Goal: Find specific page/section: Find specific page/section

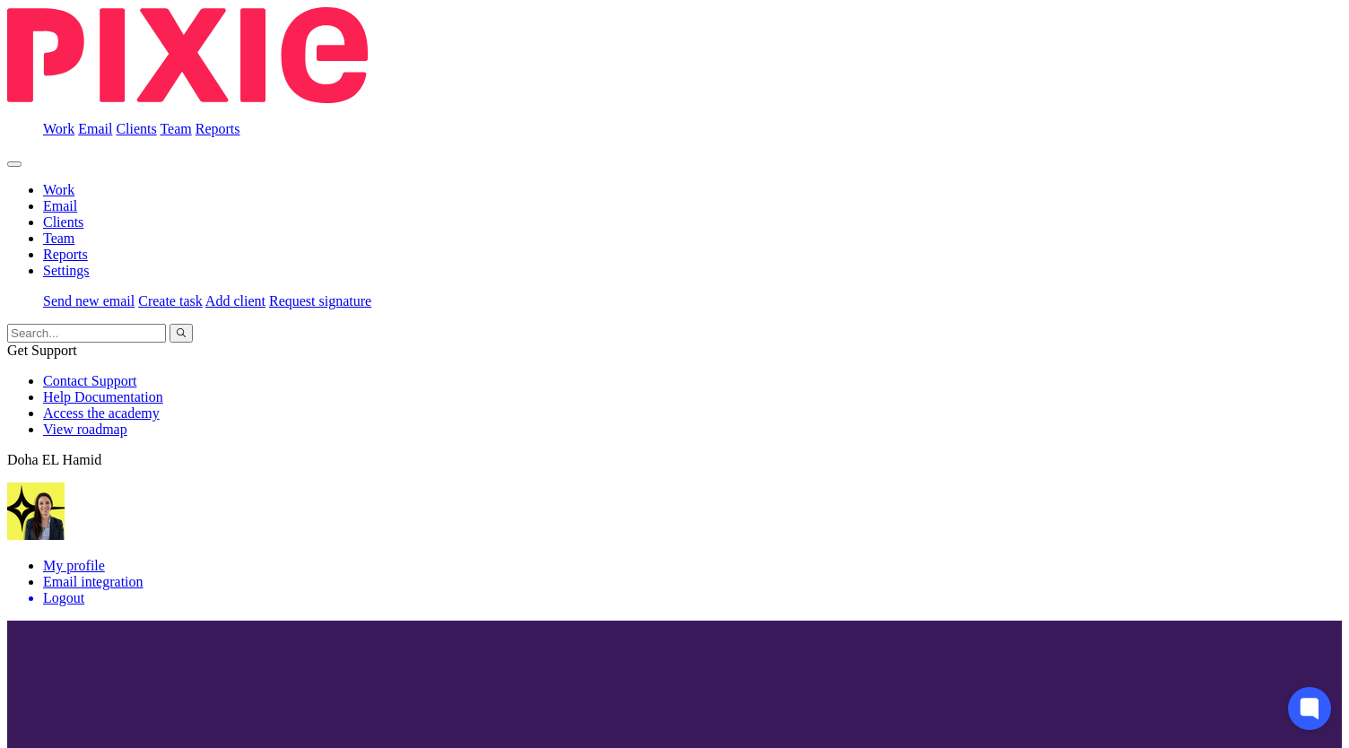
click at [166, 324] on input "Search" at bounding box center [86, 333] width 159 height 19
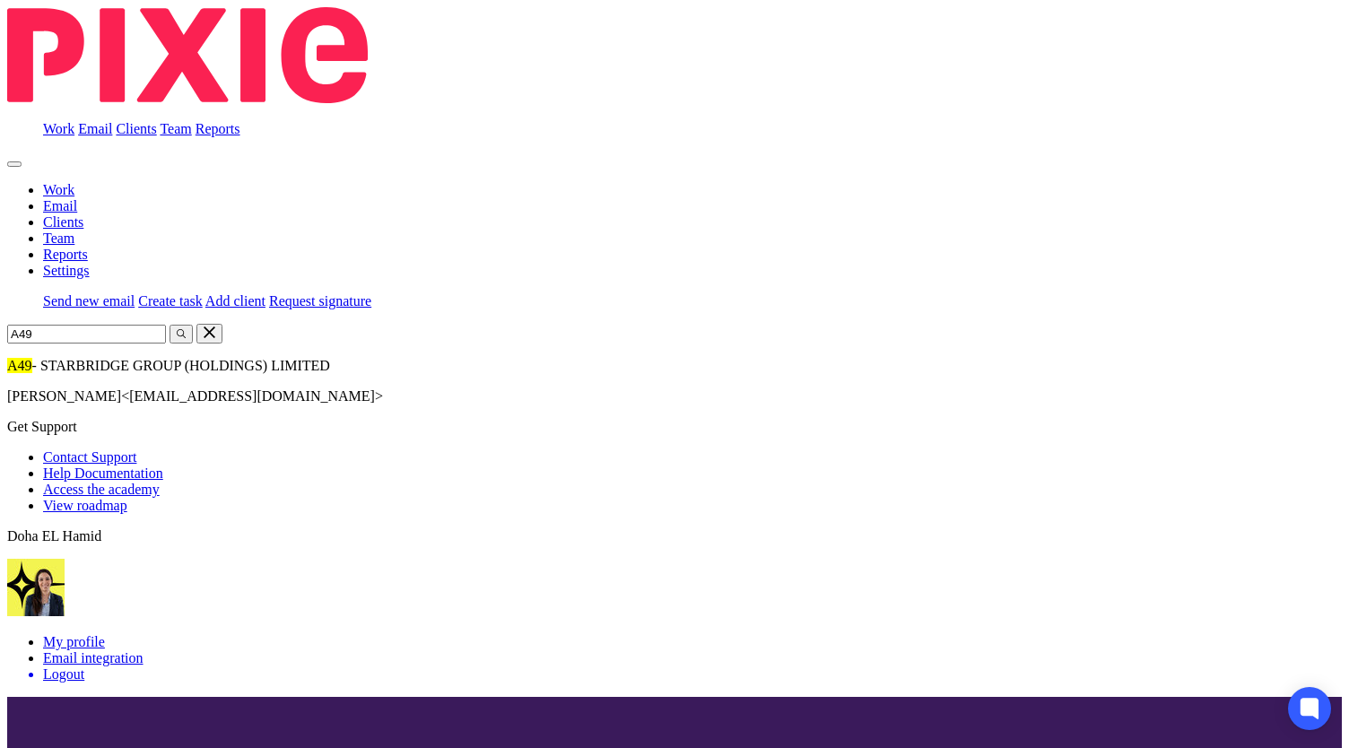
type input "A49"
click at [7, 358] on link at bounding box center [7, 358] width 0 height 0
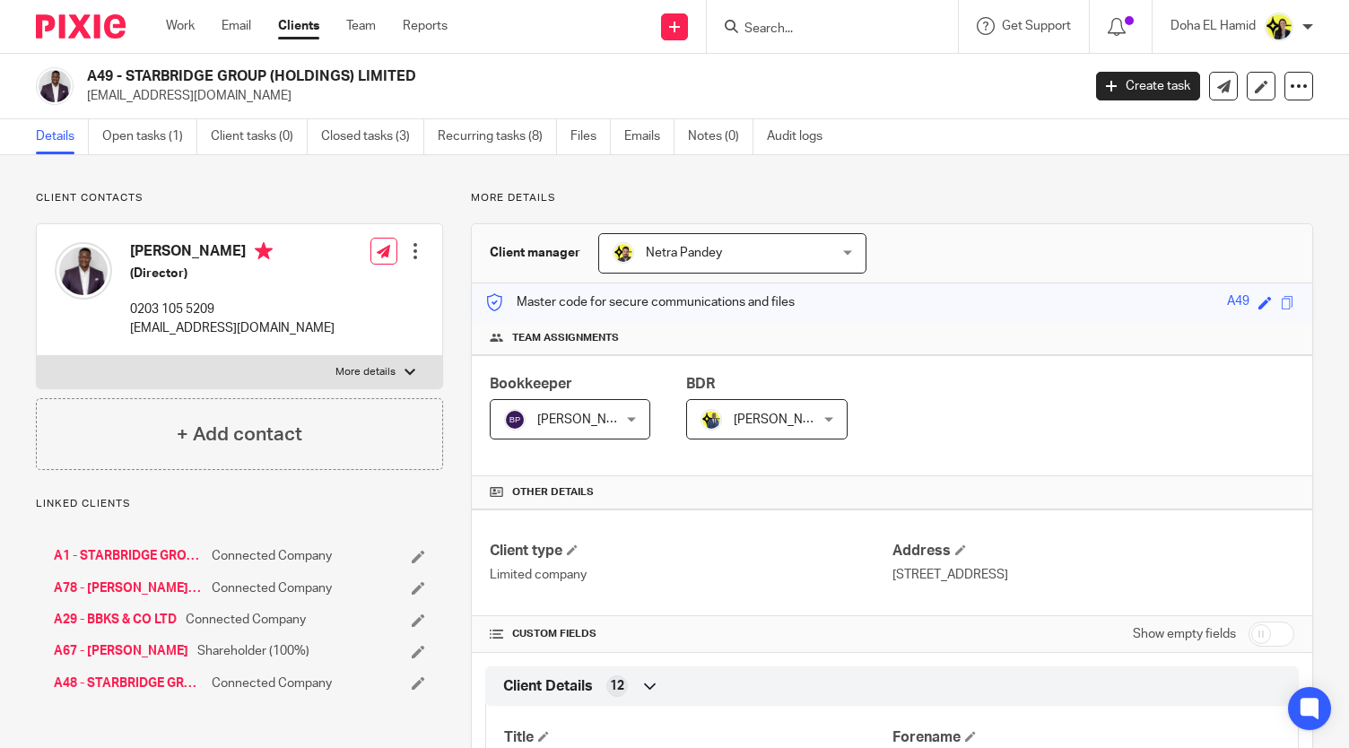
drag, startPoint x: 418, startPoint y: 71, endPoint x: 126, endPoint y: 82, distance: 292.6
click at [126, 82] on h2 "A49 - STARBRIDGE GROUP (HOLDINGS) LIMITED" at bounding box center [480, 76] width 786 height 19
copy h2 "STARBRIDGE GROUP (HOLDINGS) LIMITED"
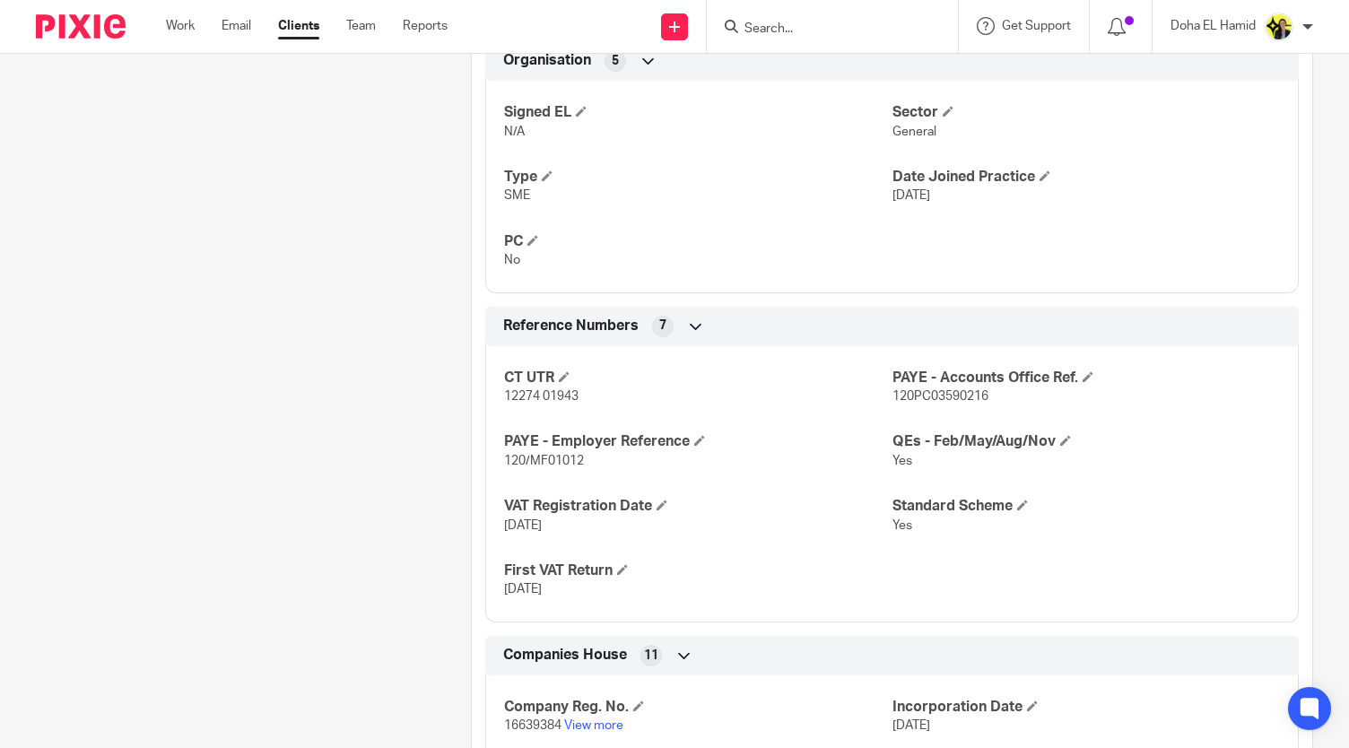
click at [528, 399] on p "12274 01943" at bounding box center [697, 396] width 387 height 18
copy p "12274 01943"
